Goal: Transaction & Acquisition: Download file/media

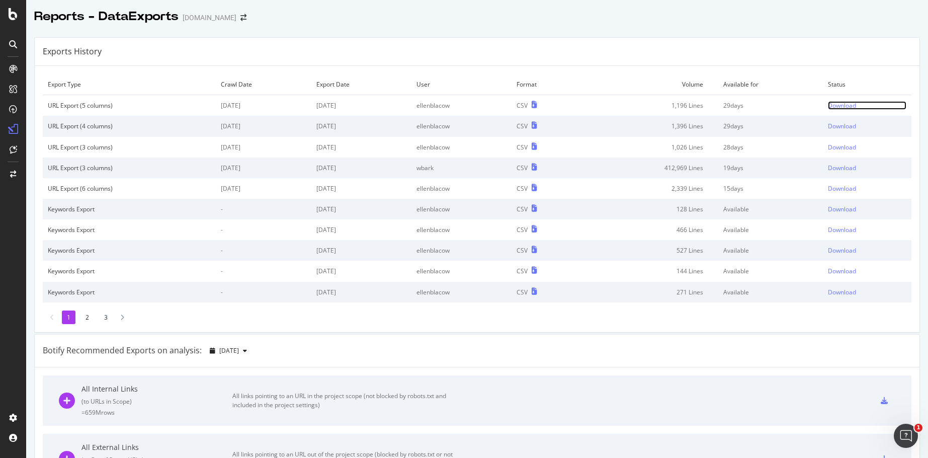
click at [838, 105] on div "Download" at bounding box center [842, 105] width 28 height 9
click at [631, 54] on div "Exports History" at bounding box center [477, 52] width 884 height 28
click at [837, 102] on div "Download" at bounding box center [842, 105] width 28 height 9
click at [837, 106] on div "Download" at bounding box center [842, 105] width 28 height 9
